Goal: Check status: Check status

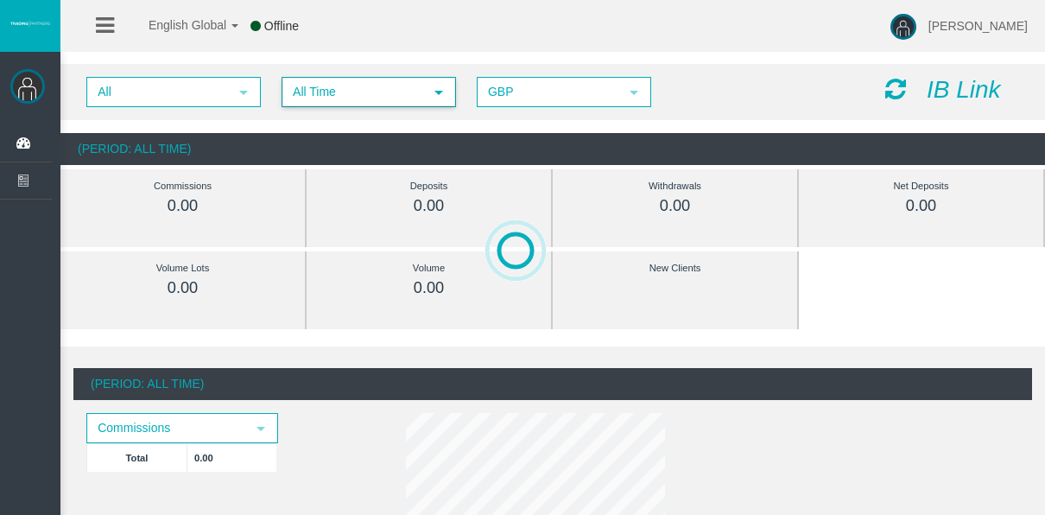
click at [312, 98] on span "All Time" at bounding box center [353, 92] width 140 height 27
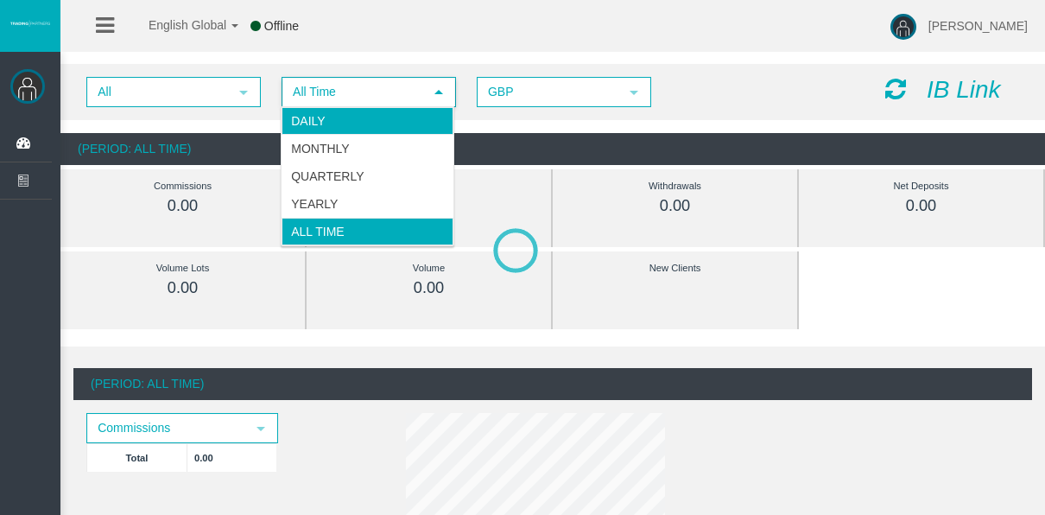
click at [322, 117] on li "Daily" at bounding box center [368, 121] width 172 height 28
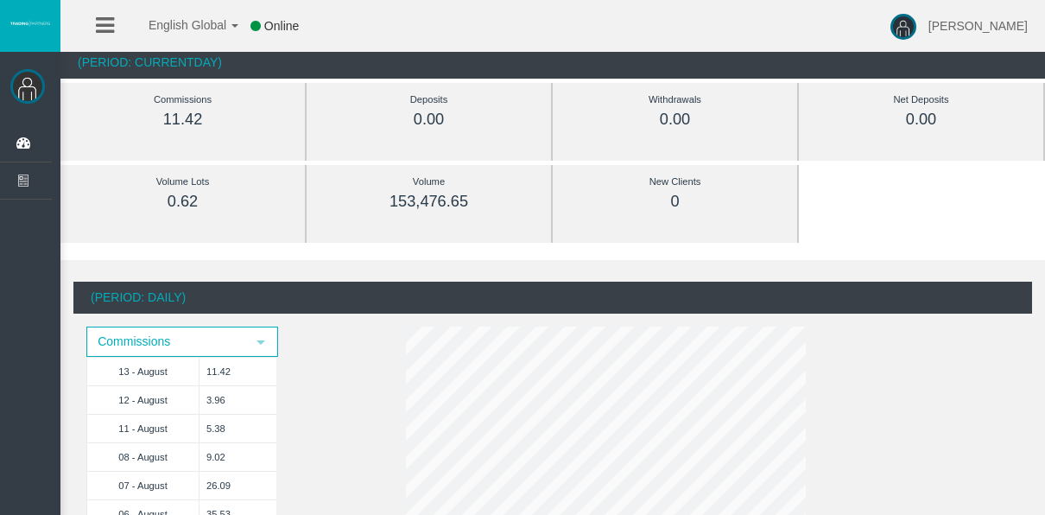
scroll to position [173, 0]
